Goal: Information Seeking & Learning: Learn about a topic

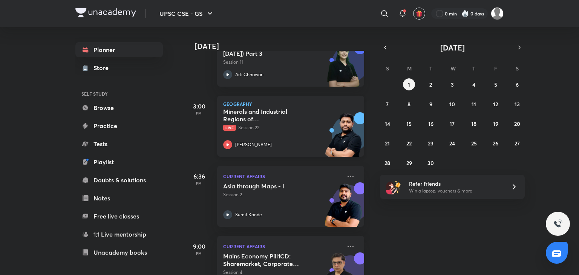
scroll to position [103, 0]
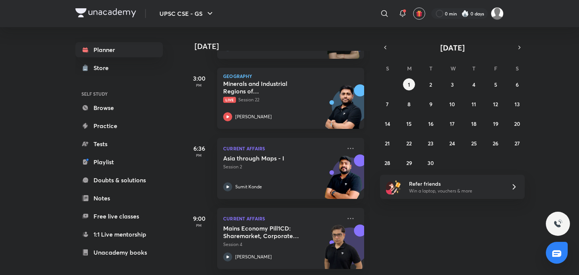
click at [232, 112] on icon at bounding box center [227, 116] width 9 height 9
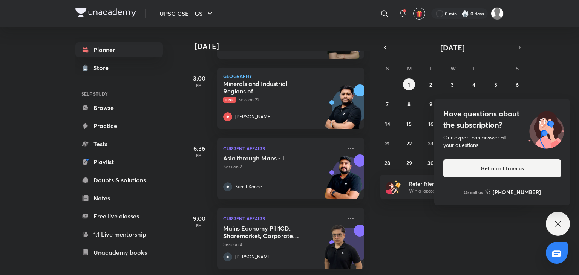
click at [560, 227] on icon at bounding box center [558, 224] width 9 height 9
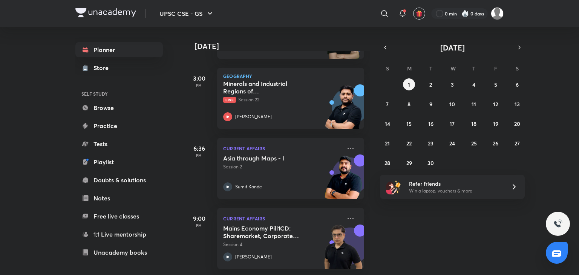
drag, startPoint x: 375, startPoint y: 49, endPoint x: 388, endPoint y: 53, distance: 13.1
click at [376, 49] on div "Today Good afternoon, SP You have 4 events today 7:00 AM History British Expans…" at bounding box center [381, 151] width 394 height 248
click at [385, 47] on icon "button" at bounding box center [386, 47] width 6 height 7
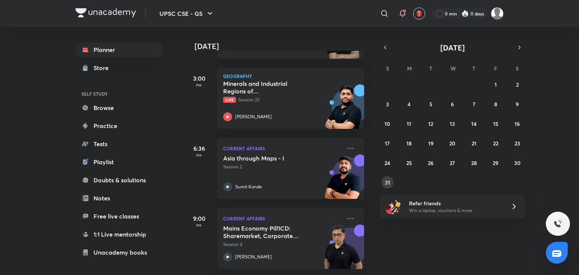
click at [392, 187] on div "27 28 29 30 31 1 2 3 4 5 6 7 8 9 10 11 12 13 14 15 16 17 18 19 20 21 22 23 24 2…" at bounding box center [452, 133] width 145 height 110
click at [384, 186] on button "31" at bounding box center [388, 183] width 12 height 12
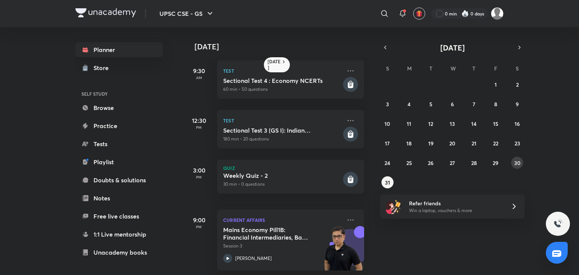
click at [518, 160] on abbr "30" at bounding box center [518, 163] width 6 height 7
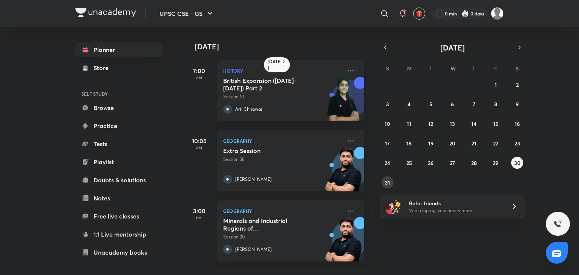
click at [391, 185] on button "31" at bounding box center [388, 183] width 12 height 12
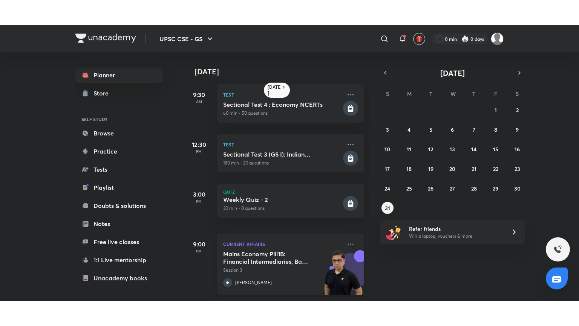
scroll to position [8, 0]
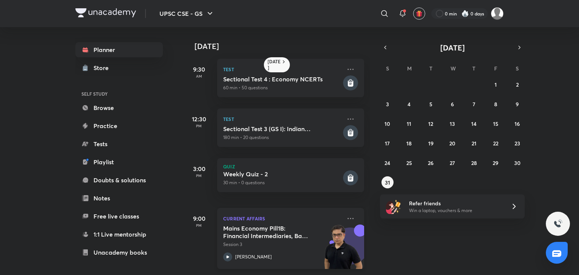
click at [229, 253] on icon at bounding box center [227, 257] width 9 height 9
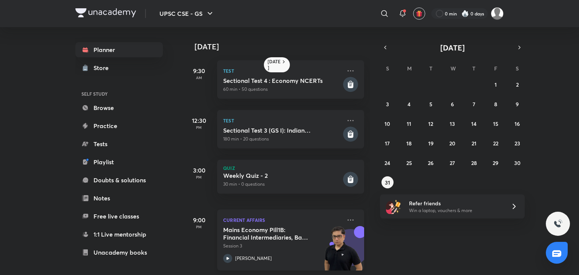
click at [229, 258] on icon at bounding box center [227, 258] width 9 height 9
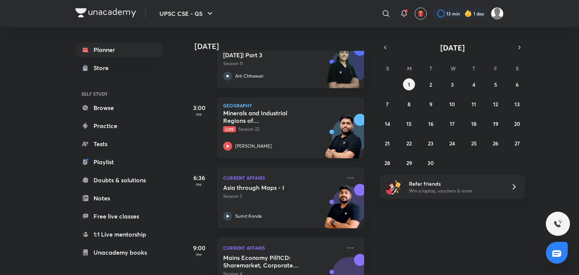
scroll to position [103, 0]
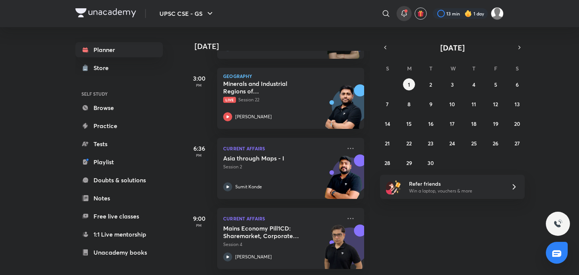
click at [404, 13] on icon at bounding box center [404, 13] width 9 height 9
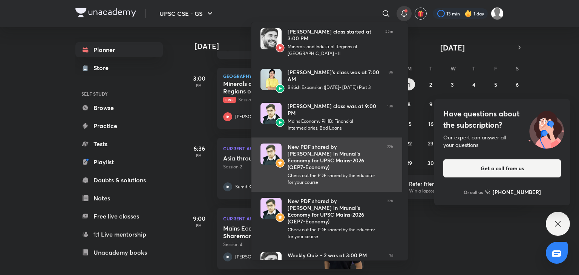
click at [340, 148] on div "New PDF shared by Mrunal Patel in Mrunal’s Economy for UPSC Mains-2026 (QEP7-Ec…" at bounding box center [335, 157] width 94 height 27
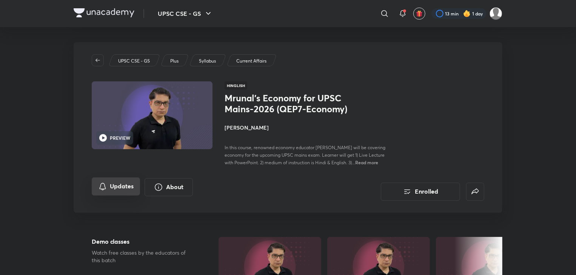
click at [131, 189] on button "Updates" at bounding box center [116, 187] width 48 height 18
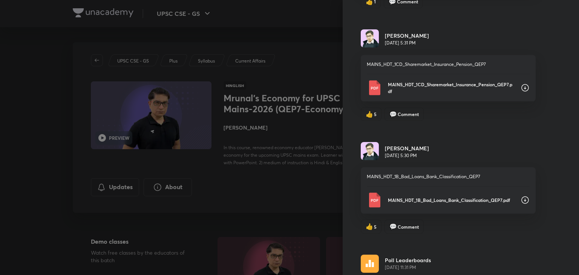
scroll to position [302, 0]
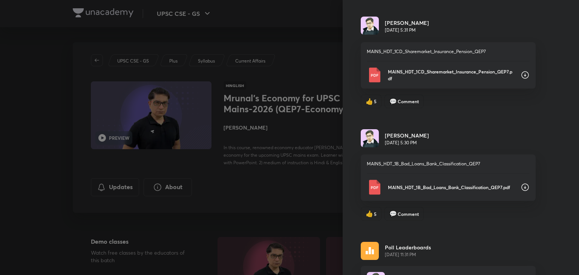
click at [366, 215] on span "👍" at bounding box center [370, 214] width 8 height 7
click at [374, 103] on span "5" at bounding box center [375, 101] width 3 height 7
click at [521, 187] on icon at bounding box center [525, 187] width 9 height 9
click at [521, 74] on icon at bounding box center [525, 75] width 9 height 9
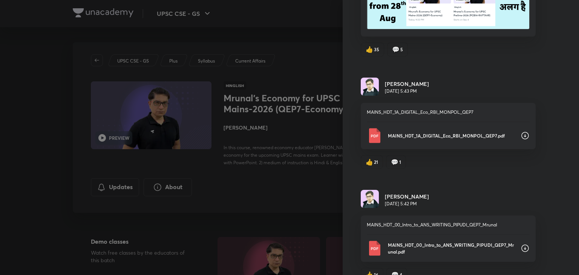
scroll to position [975, 0]
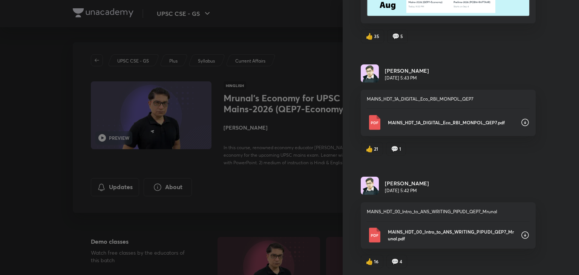
click at [392, 261] on span "💬" at bounding box center [396, 261] width 8 height 7
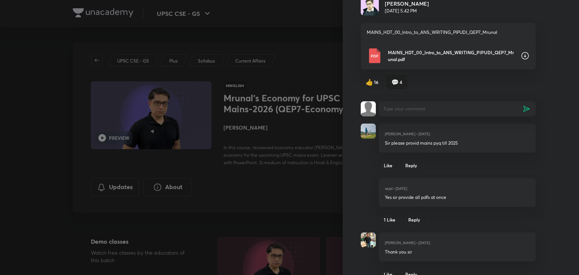
scroll to position [0, 0]
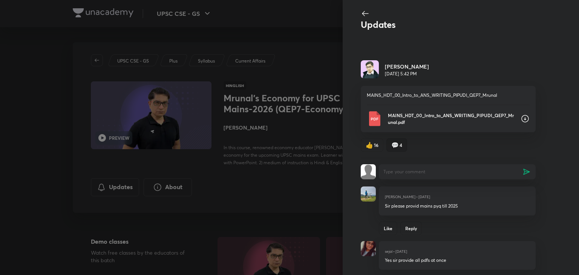
click at [400, 143] on span "4" at bounding box center [401, 145] width 3 height 7
click at [398, 148] on div "💬 4" at bounding box center [397, 145] width 21 height 14
click at [399, 148] on div "💬 4" at bounding box center [397, 145] width 21 height 14
click at [361, 15] on icon at bounding box center [365, 13] width 9 height 9
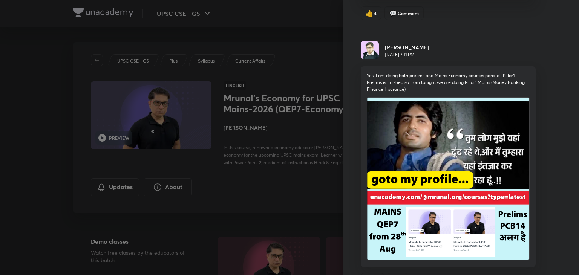
scroll to position [830, 0]
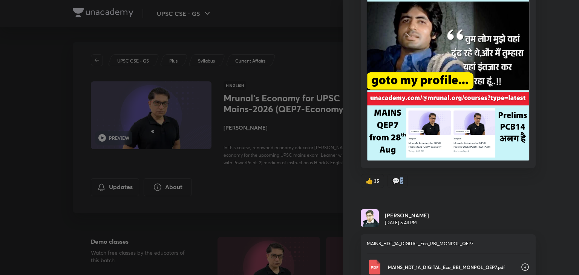
click at [401, 181] on span "5" at bounding box center [402, 181] width 3 height 7
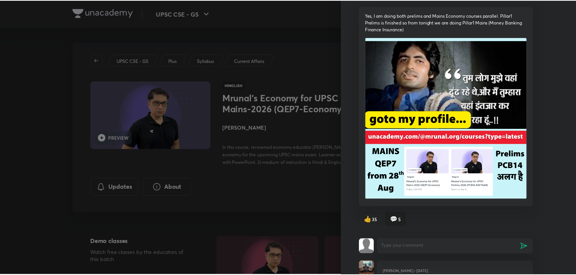
scroll to position [0, 0]
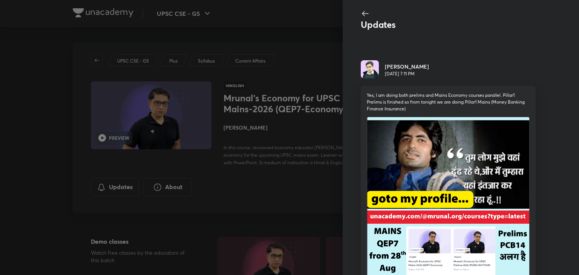
click at [361, 14] on icon at bounding box center [365, 13] width 9 height 9
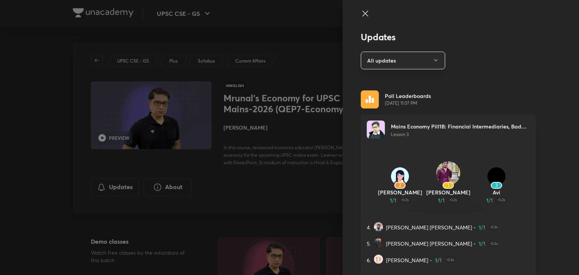
click at [364, 14] on icon at bounding box center [365, 13] width 9 height 9
